Goal: Transaction & Acquisition: Purchase product/service

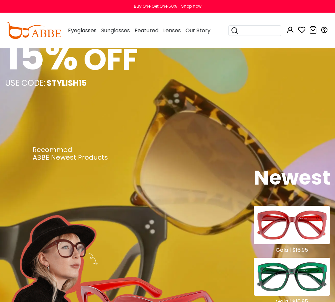
scroll to position [167, 0]
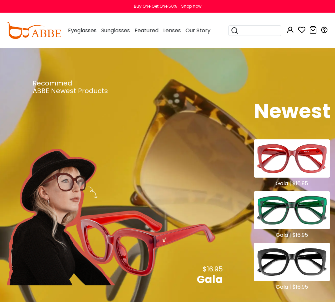
click at [300, 167] on img at bounding box center [292, 159] width 76 height 38
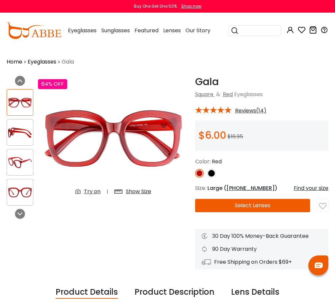
click at [254, 204] on button "Select Lenses" at bounding box center [252, 205] width 115 height 13
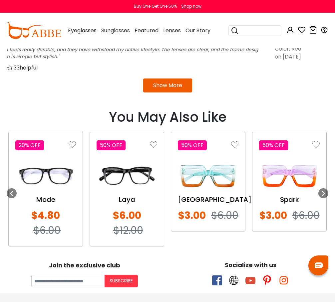
scroll to position [699, 0]
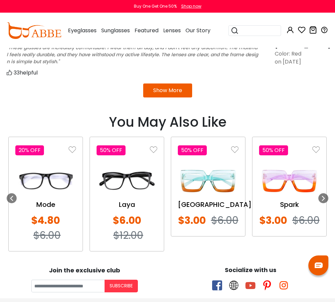
click at [173, 87] on button "Show More" at bounding box center [167, 91] width 49 height 14
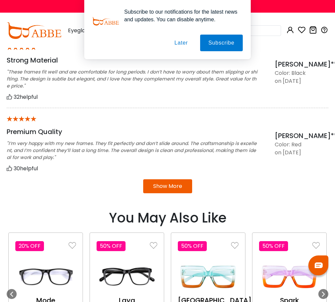
scroll to position [833, 0]
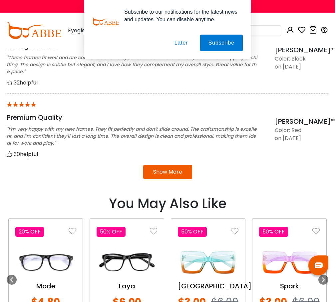
click at [210, 269] on img at bounding box center [208, 263] width 61 height 30
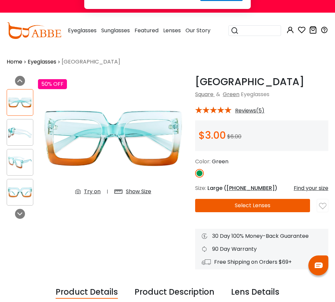
click at [254, 204] on button "Select Lenses" at bounding box center [252, 205] width 115 height 13
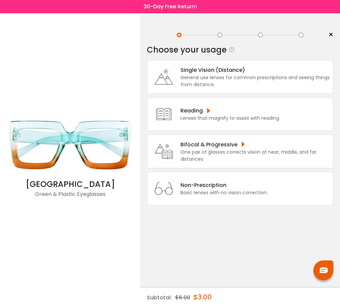
click at [215, 70] on div "Single Vision (Distance)" at bounding box center [255, 70] width 149 height 8
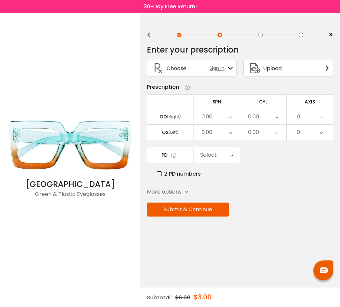
click at [204, 208] on button "Submit & Continue" at bounding box center [188, 210] width 82 height 14
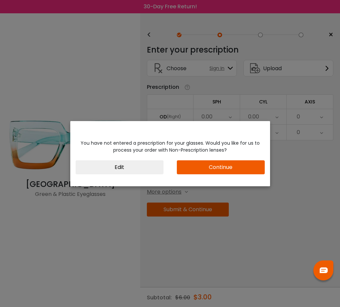
click at [192, 165] on button "Continue" at bounding box center [221, 168] width 88 height 14
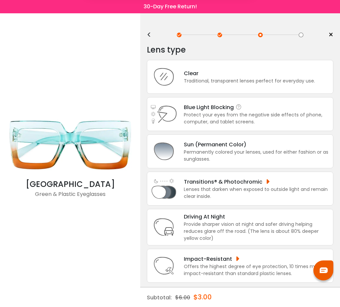
click at [220, 110] on div "Blue Light Blocking Blue Light Blocking Blue Light blocking lenses offer the be…" at bounding box center [257, 107] width 146 height 8
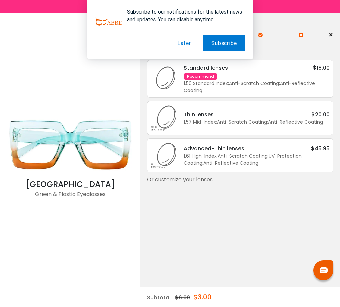
click at [273, 115] on div "Thin lenses $20.00" at bounding box center [257, 115] width 146 height 8
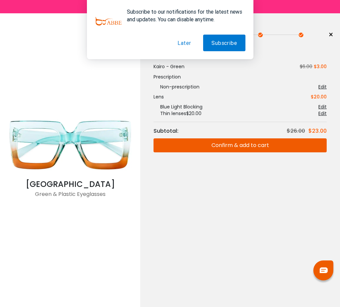
click at [272, 148] on button "Confirm & add to cart" at bounding box center [240, 146] width 173 height 14
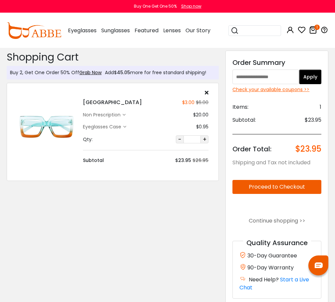
click at [277, 188] on button "Proceed to Checkout" at bounding box center [276, 187] width 89 height 14
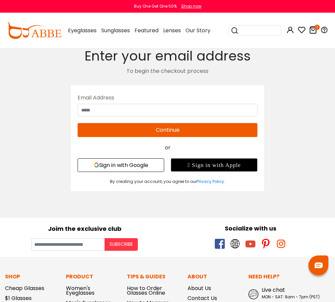
click at [140, 166] on button "Sign in with Google" at bounding box center [121, 166] width 87 height 14
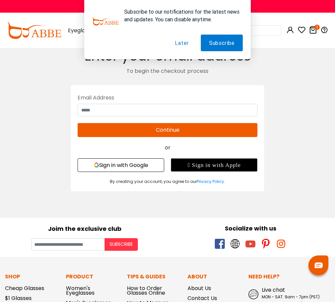
click at [311, 28] on div "Subscribe to our notifications for the latest news and updates. You can disable…" at bounding box center [167, 29] width 335 height 59
click at [315, 30] on div "Subscribe to our notifications for the latest news and updates. You can disable…" at bounding box center [167, 29] width 335 height 59
drag, startPoint x: 314, startPoint y: 32, endPoint x: 263, endPoint y: 41, distance: 52.5
click at [314, 32] on div "Subscribe to our notifications for the latest news and updates. You can disable…" at bounding box center [167, 29] width 335 height 59
click at [187, 43] on button "Later" at bounding box center [182, 43] width 30 height 17
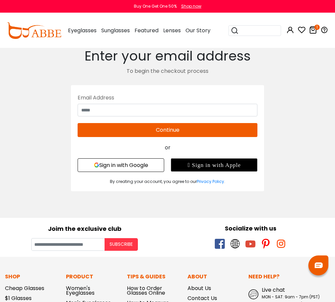
click at [311, 34] on link "1" at bounding box center [313, 31] width 8 height 8
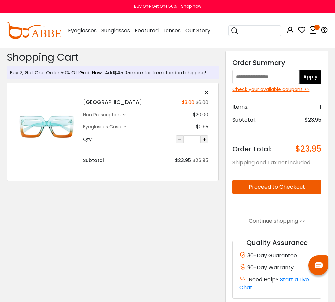
click at [270, 78] on input "text" at bounding box center [265, 77] width 67 height 15
paste input "*********"
type input "*********"
click at [308, 78] on button "Apply" at bounding box center [310, 77] width 22 height 15
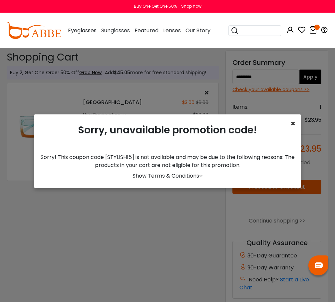
click at [291, 124] on span "×" at bounding box center [292, 123] width 5 height 11
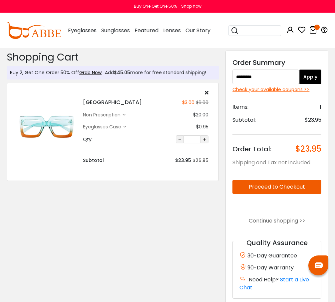
click at [314, 72] on button "Apply" at bounding box center [310, 77] width 22 height 15
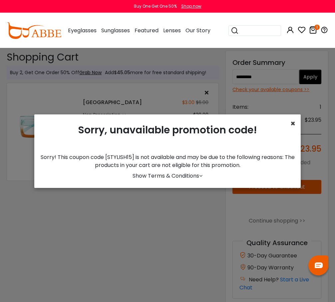
click at [290, 125] on span "×" at bounding box center [292, 123] width 5 height 11
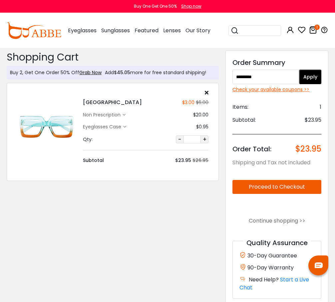
click at [287, 92] on div "Check your available coupons >>" at bounding box center [276, 89] width 89 height 7
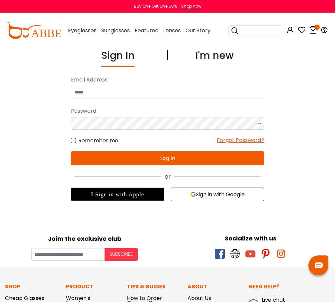
click at [209, 199] on button "Sign in with Google" at bounding box center [217, 195] width 93 height 14
click at [219, 197] on button "Sign in with Google" at bounding box center [217, 195] width 93 height 14
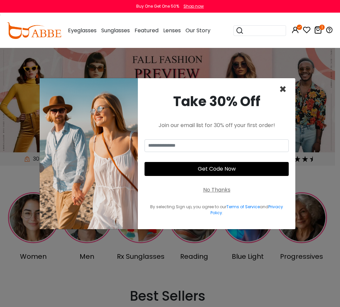
click at [283, 90] on span "×" at bounding box center [283, 89] width 8 height 17
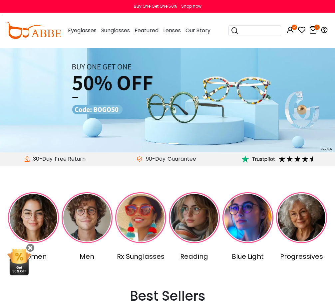
click at [311, 30] on icon at bounding box center [313, 30] width 8 height 8
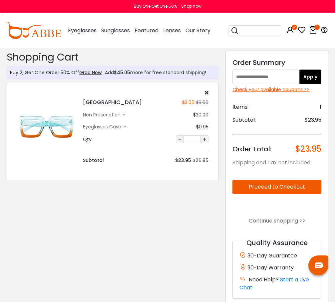
click at [280, 74] on input "text" at bounding box center [265, 77] width 67 height 15
paste input "*********"
type input "*********"
click at [304, 77] on button "Apply" at bounding box center [310, 77] width 22 height 15
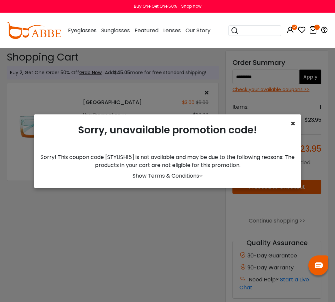
click at [291, 123] on span "×" at bounding box center [292, 123] width 5 height 11
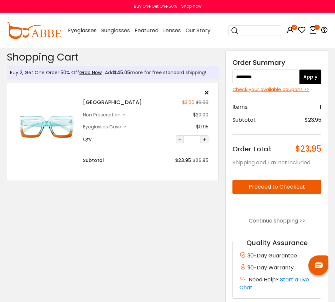
click at [283, 184] on button "Proceed to Checkout" at bounding box center [276, 187] width 89 height 14
click at [306, 78] on button "Apply" at bounding box center [310, 77] width 22 height 15
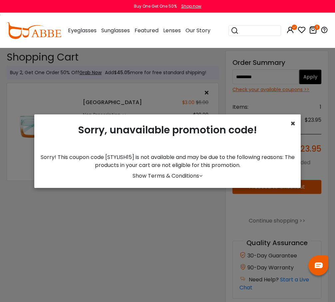
click at [291, 125] on span "×" at bounding box center [292, 123] width 5 height 11
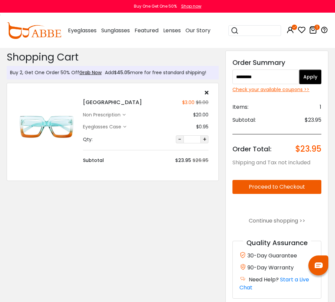
click at [308, 79] on button "Apply" at bounding box center [310, 77] width 22 height 15
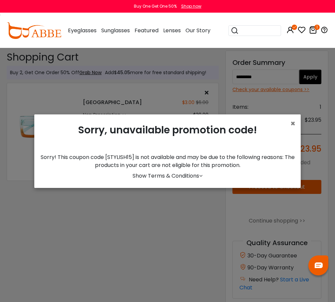
click at [190, 177] on link "Show Terms & Conditions" at bounding box center [168, 176] width 70 height 8
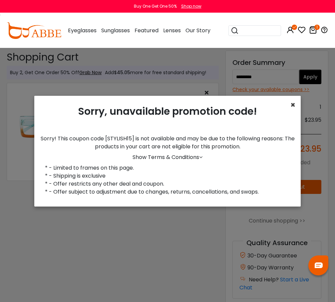
drag, startPoint x: 291, startPoint y: 106, endPoint x: 296, endPoint y: 104, distance: 6.1
click at [291, 106] on span "×" at bounding box center [292, 105] width 5 height 11
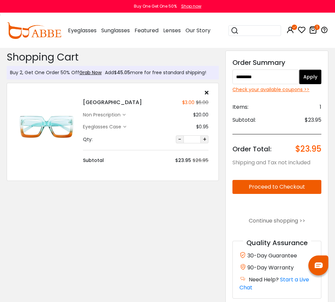
click at [308, 79] on button "Apply" at bounding box center [310, 77] width 22 height 15
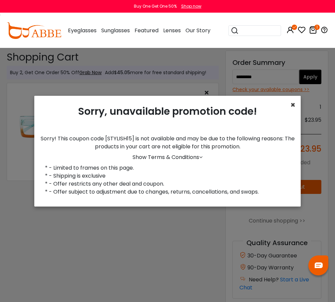
click at [290, 108] on span "×" at bounding box center [292, 105] width 5 height 11
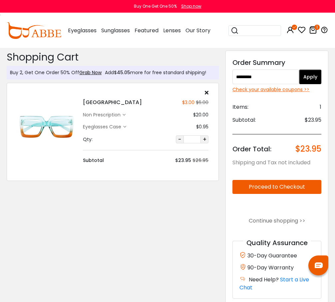
click at [308, 80] on button "Apply" at bounding box center [310, 77] width 22 height 15
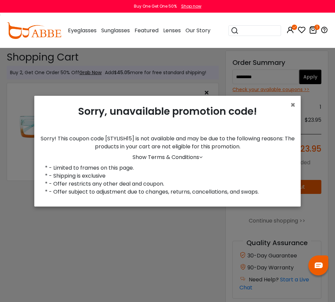
scroll to position [5, 0]
click at [291, 103] on span "×" at bounding box center [292, 105] width 5 height 11
